Goal: Navigation & Orientation: Find specific page/section

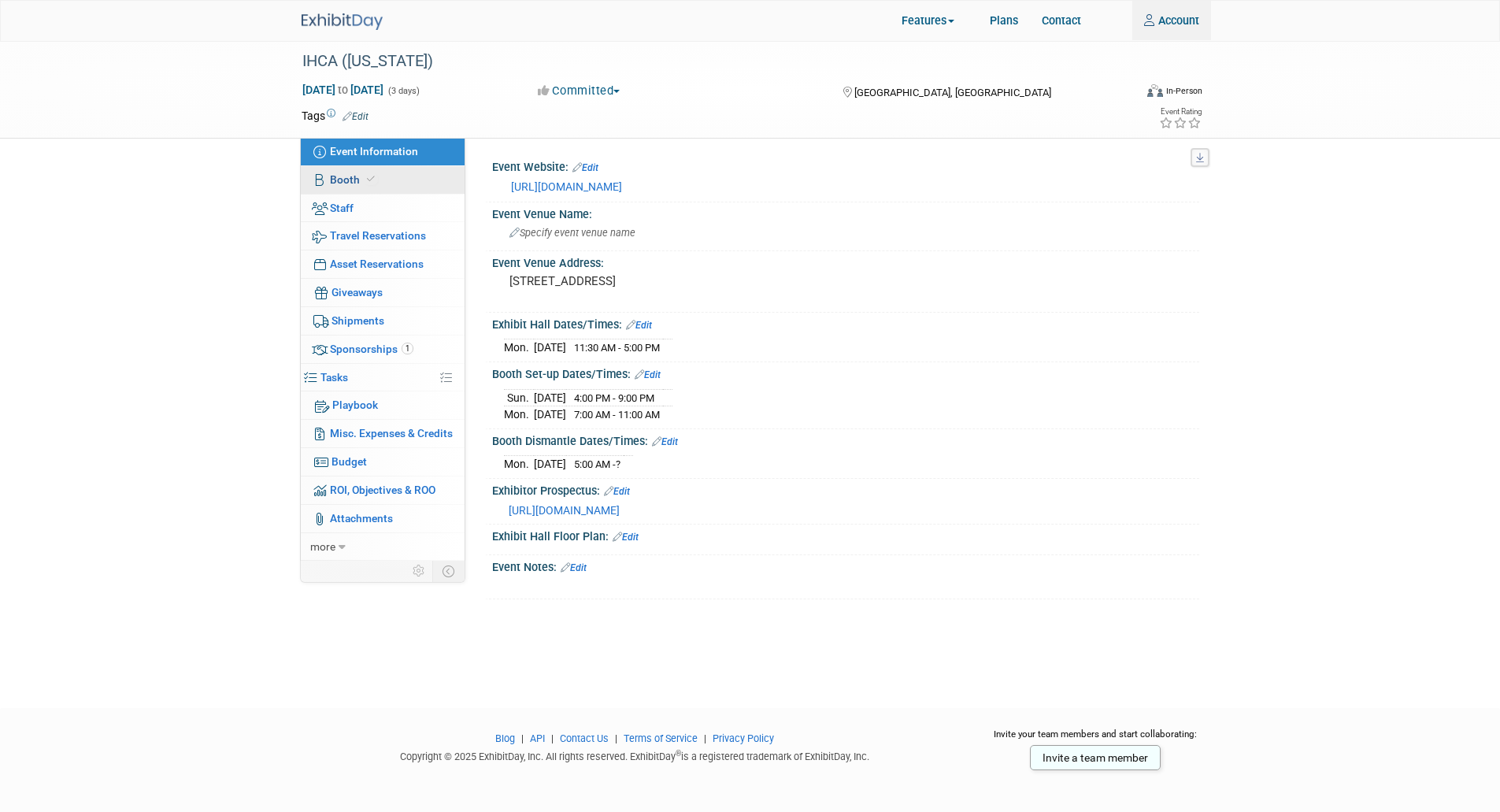
type input "[EMAIL_ADDRESS][DOMAIN_NAME]"
click at [348, 182] on span "Booth" at bounding box center [354, 180] width 48 height 12
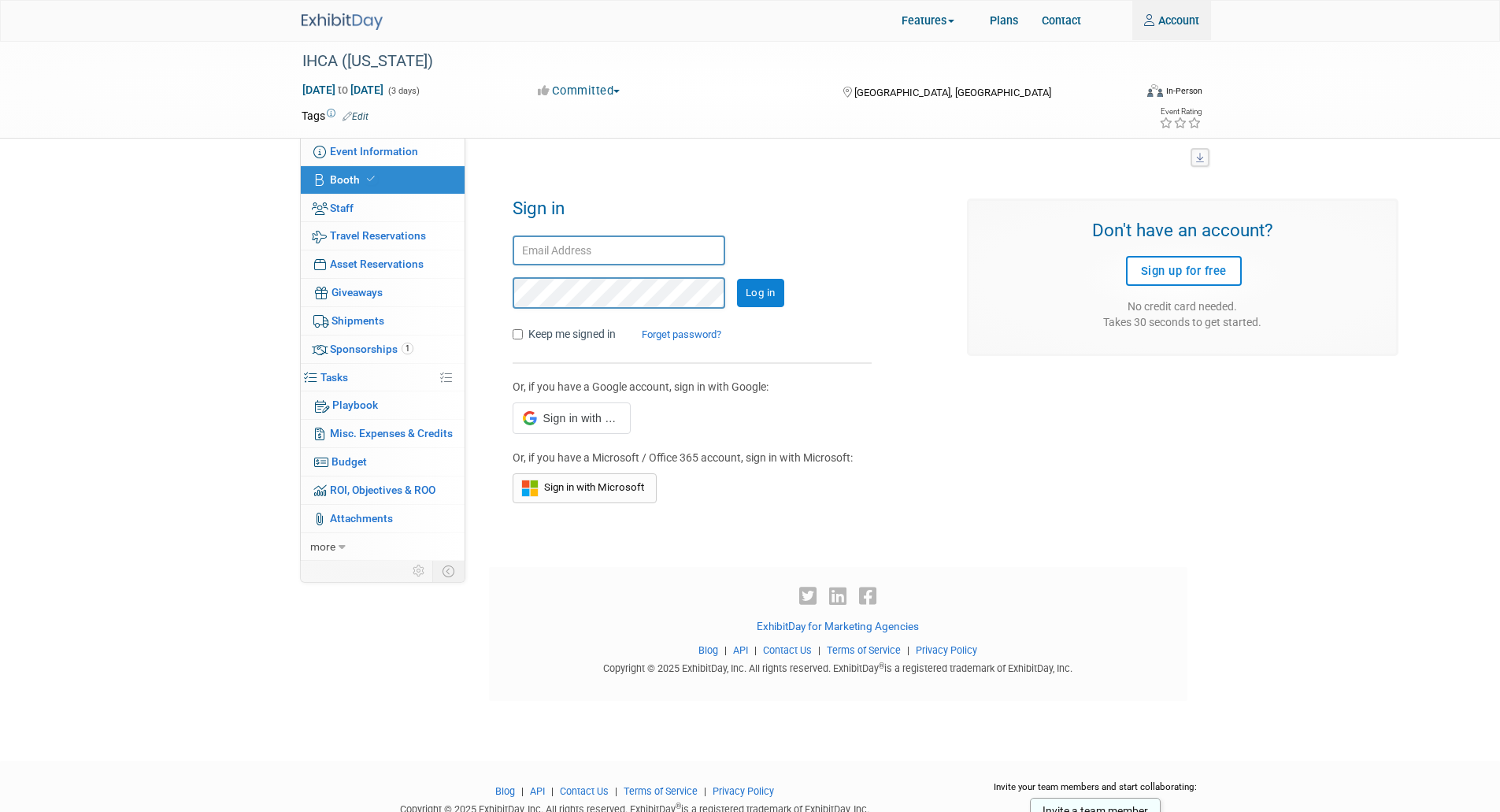
type input "[EMAIL_ADDRESS][DOMAIN_NAME]"
click at [763, 287] on input "Log in" at bounding box center [760, 293] width 47 height 28
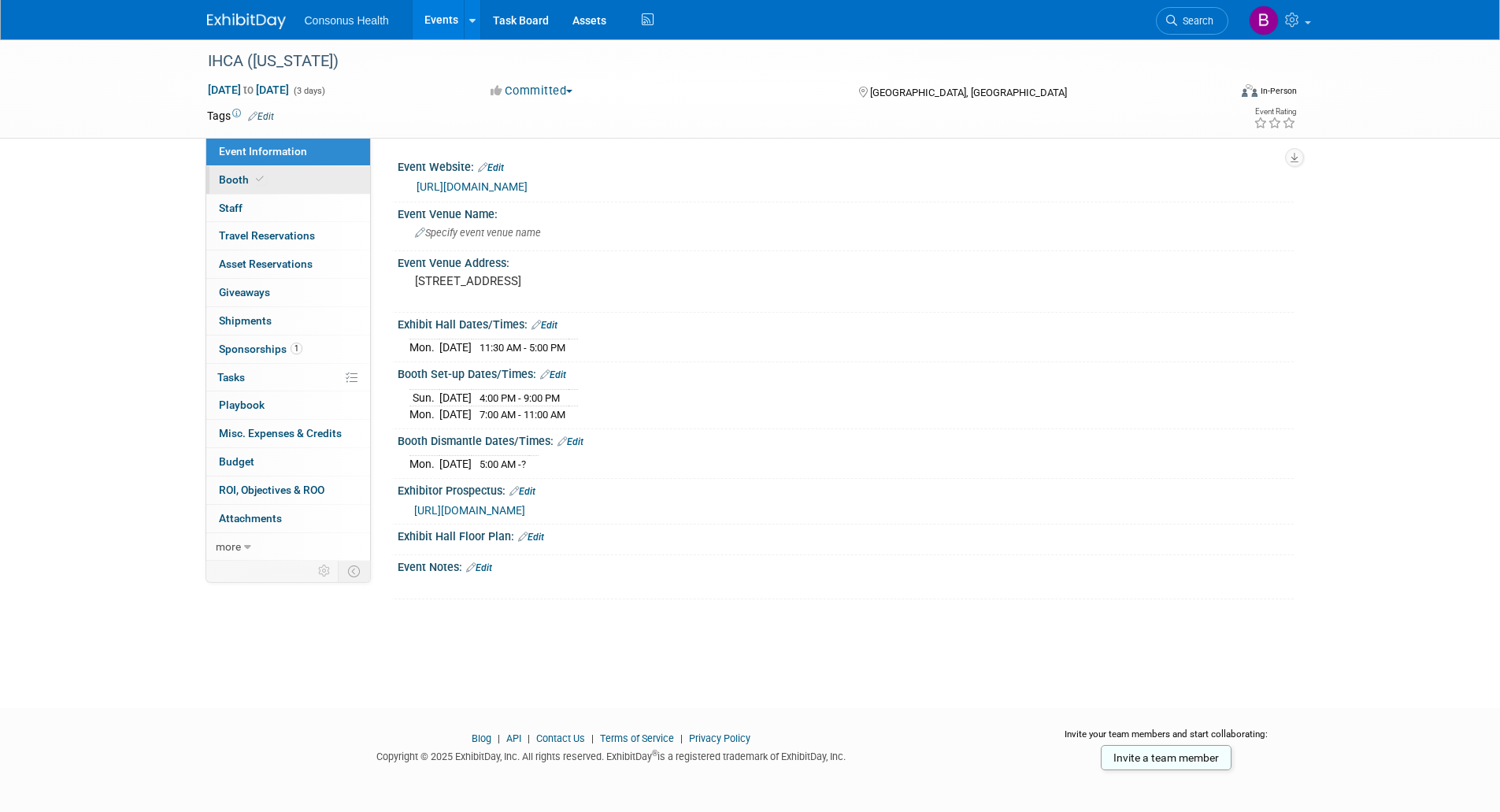
click at [220, 181] on span "Booth" at bounding box center [243, 180] width 48 height 12
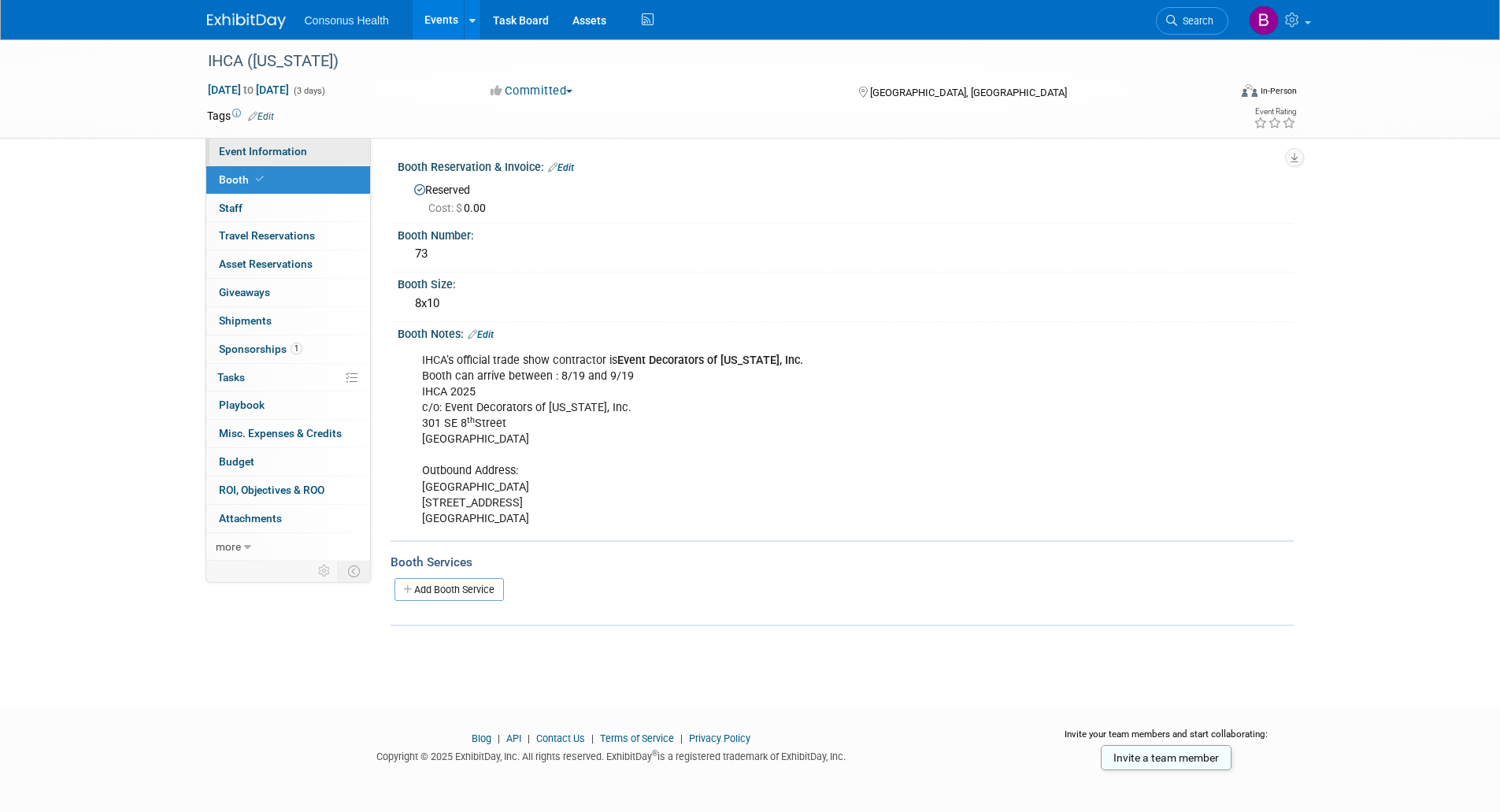
click at [257, 146] on span "Event Information" at bounding box center [263, 151] width 89 height 12
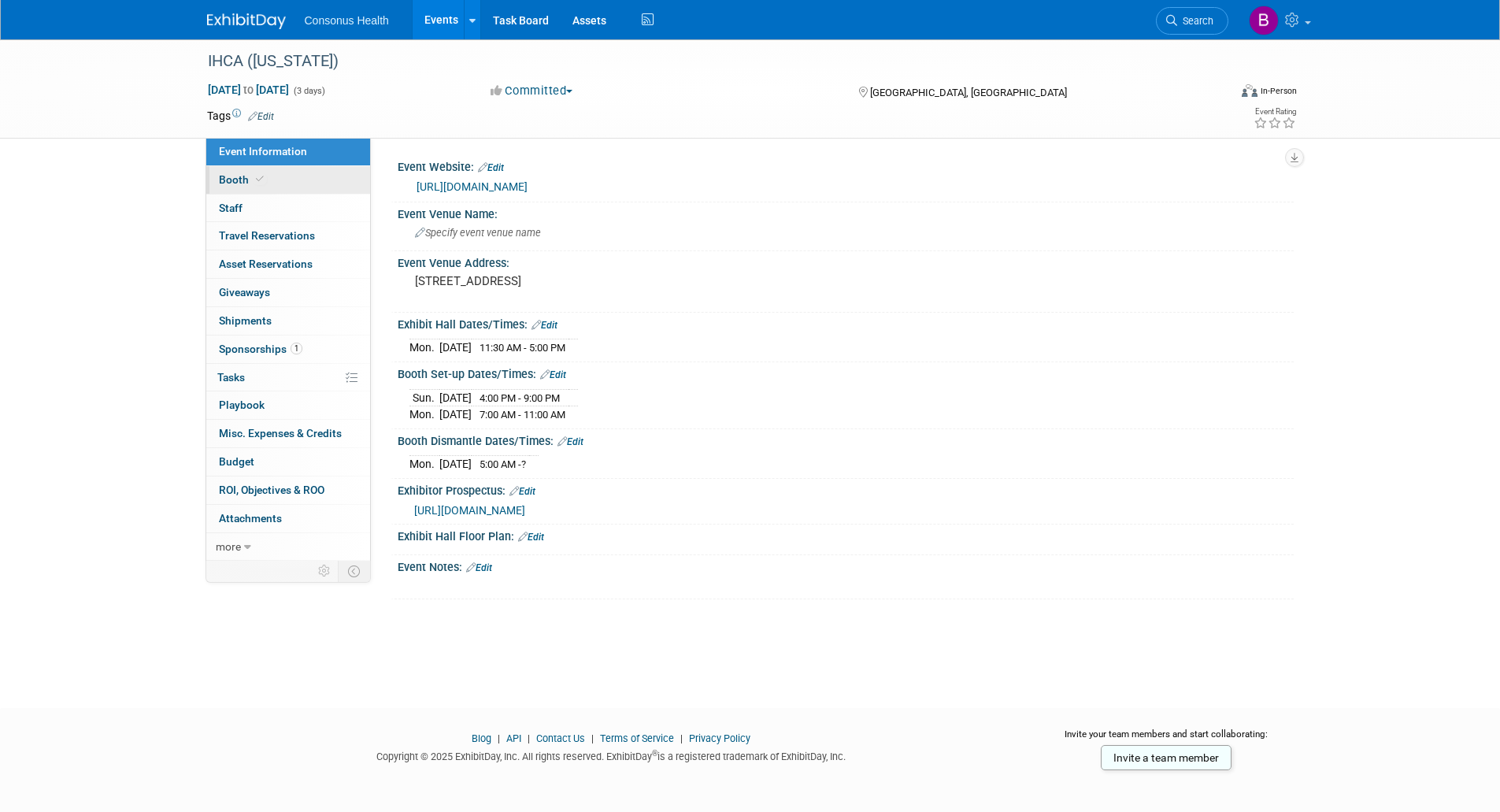
click at [249, 180] on span "Booth" at bounding box center [243, 180] width 48 height 12
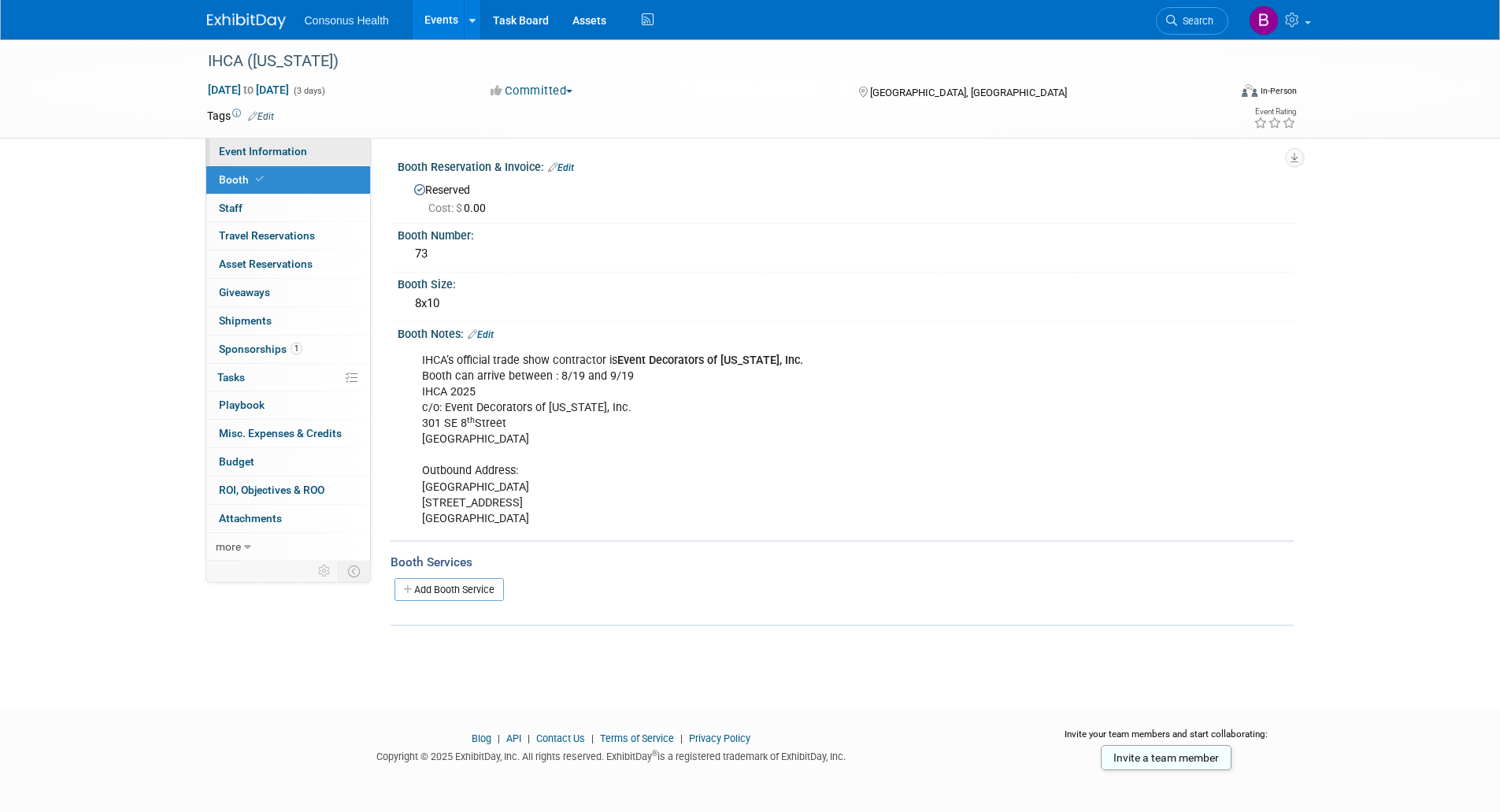
click at [229, 151] on span "Event Information" at bounding box center [263, 151] width 89 height 12
